Goal: Navigation & Orientation: Find specific page/section

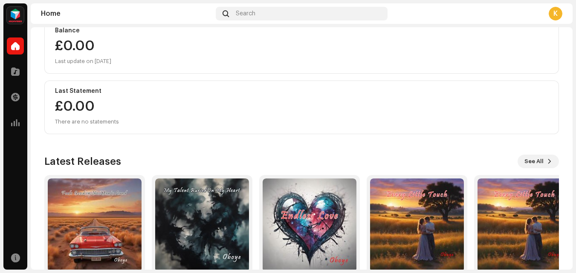
scroll to position [148, 0]
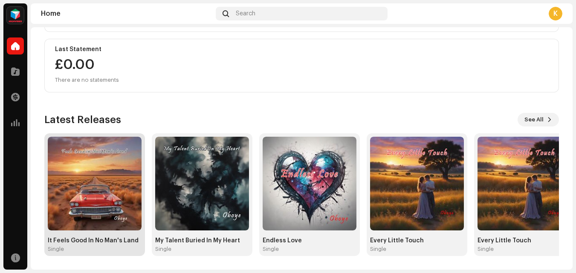
click at [101, 210] on img at bounding box center [95, 184] width 94 height 94
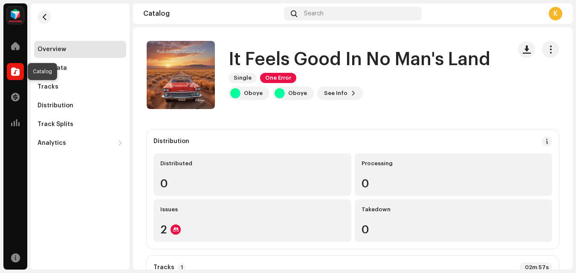
click at [14, 72] on span at bounding box center [15, 71] width 9 height 7
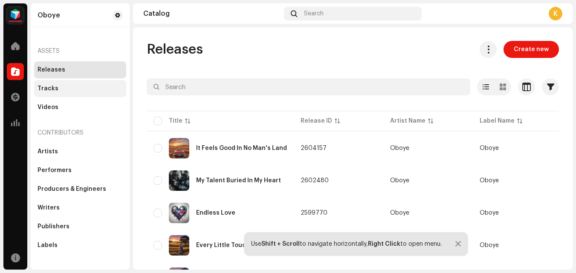
click at [72, 90] on div "Tracks" at bounding box center [80, 88] width 85 height 7
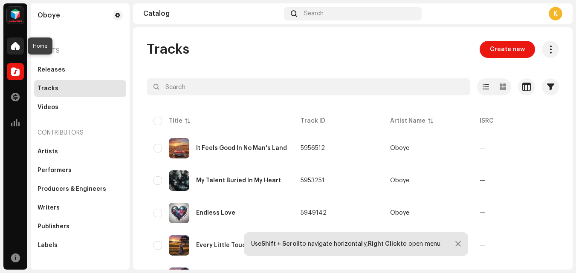
click at [23, 44] on div at bounding box center [15, 46] width 17 height 17
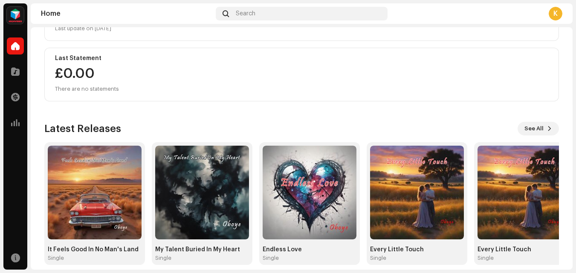
scroll to position [148, 0]
